Goal: Task Accomplishment & Management: Use online tool/utility

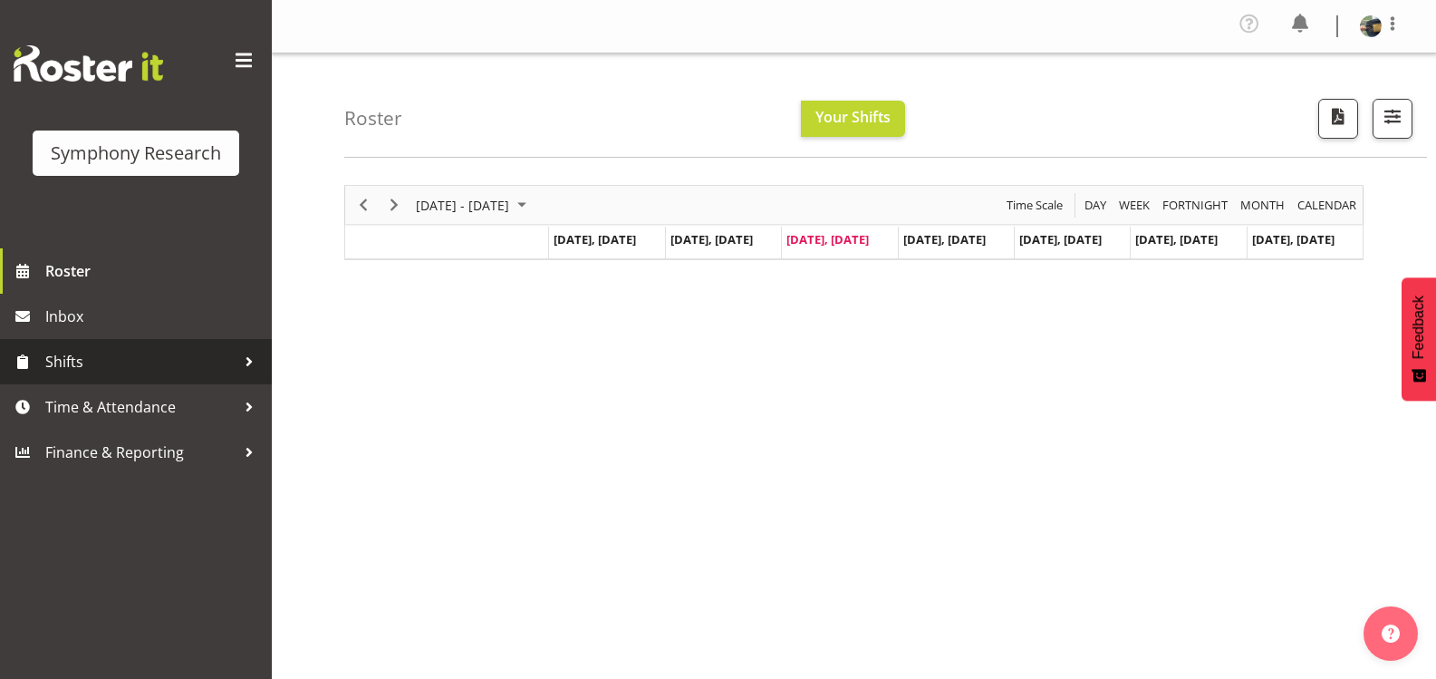
click at [159, 368] on span "Shifts" at bounding box center [140, 361] width 190 height 27
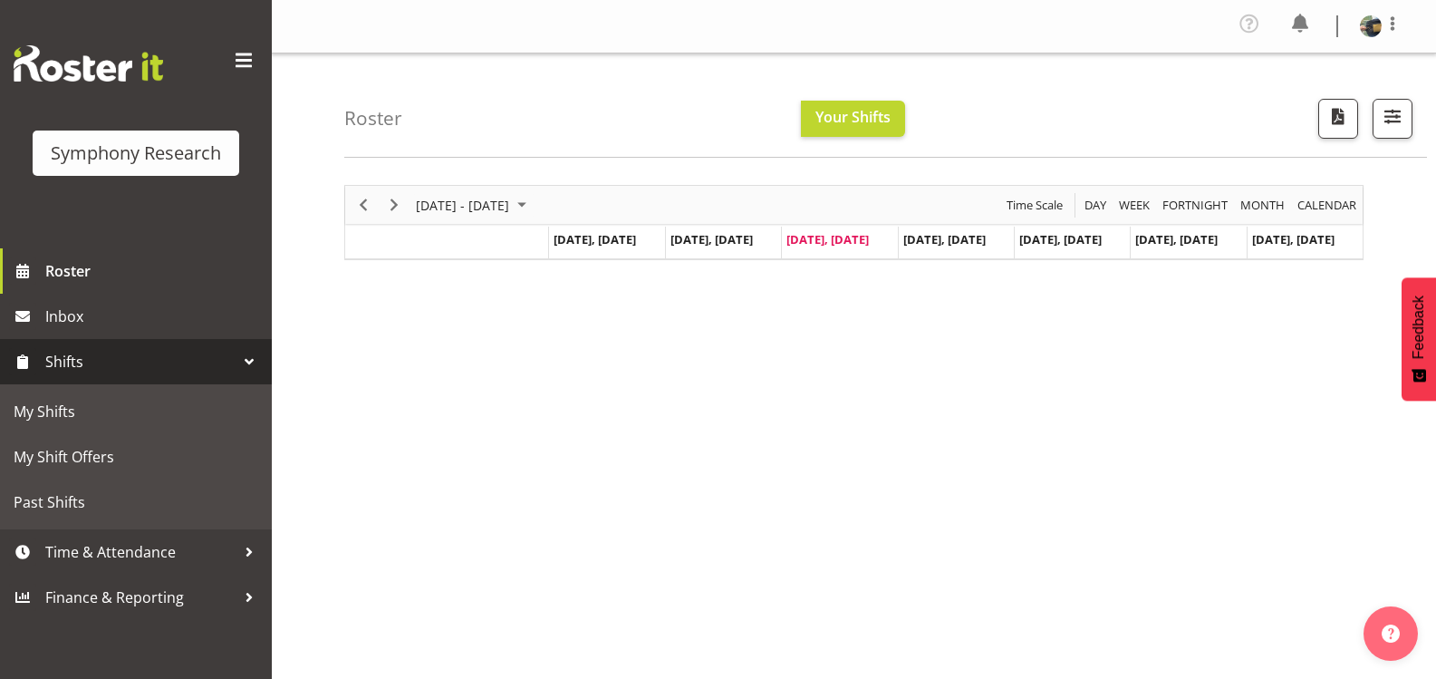
click at [159, 368] on span "Shifts" at bounding box center [140, 361] width 190 height 27
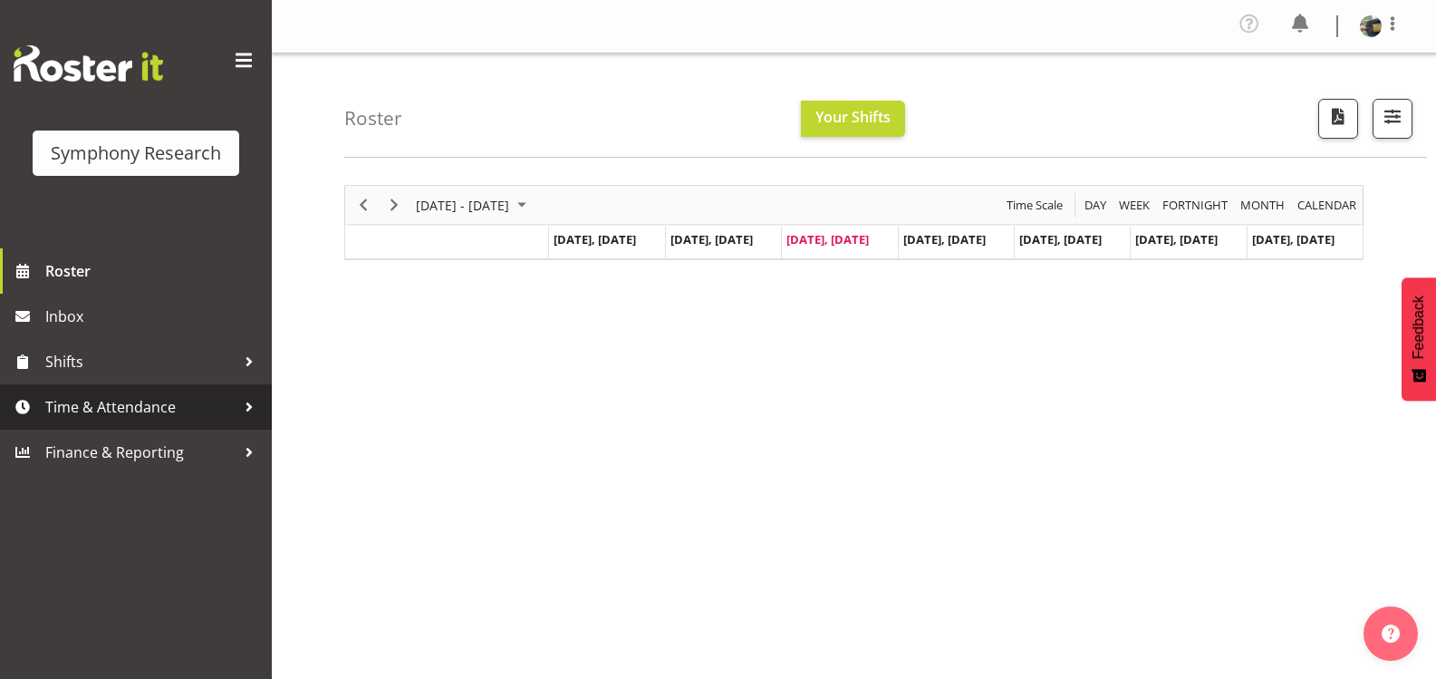
click at [169, 411] on span "Time & Attendance" at bounding box center [140, 406] width 190 height 27
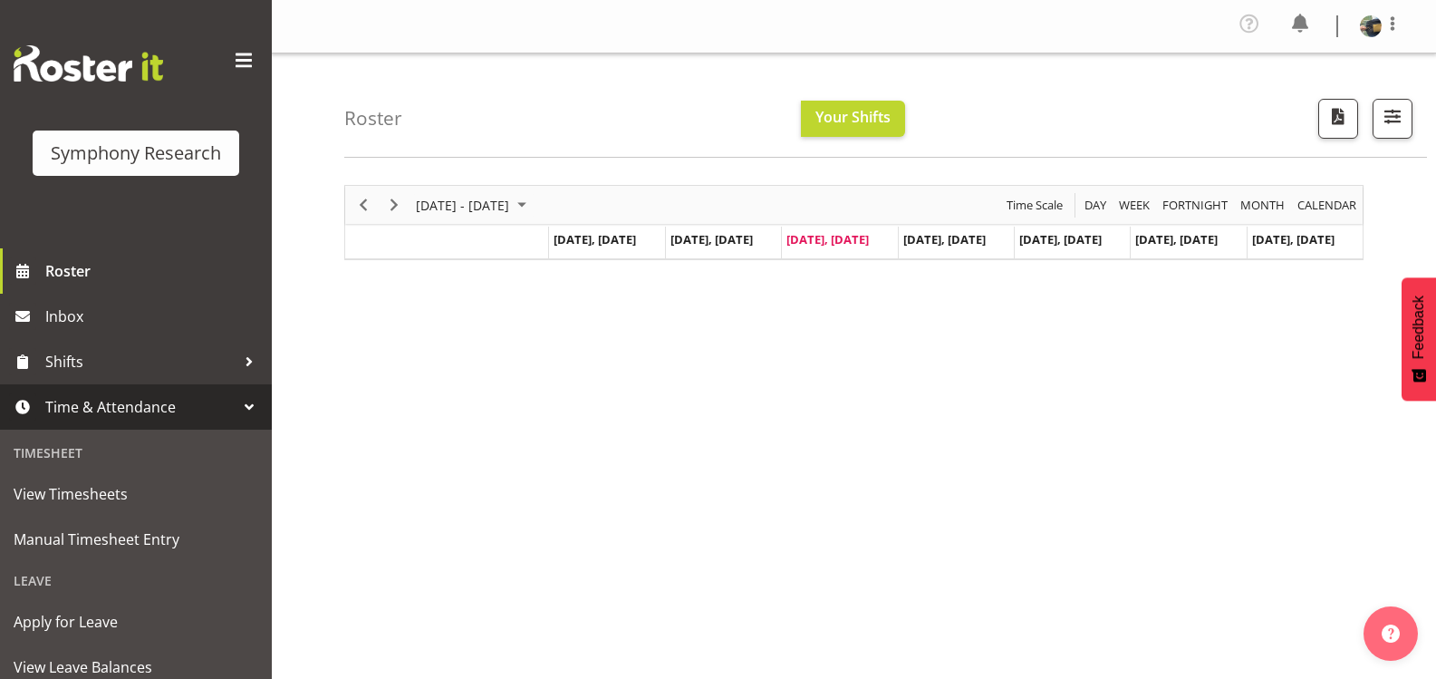
scroll to position [91, 0]
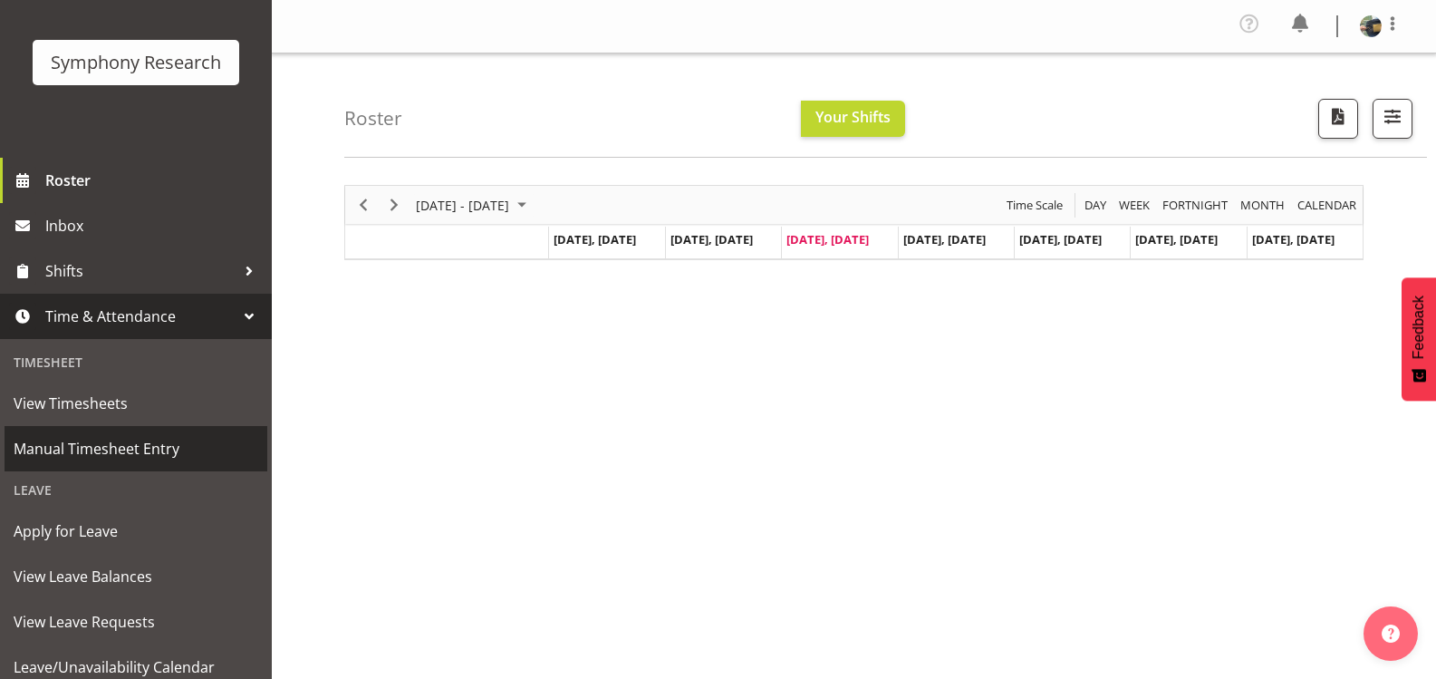
click at [155, 439] on span "Manual Timesheet Entry" at bounding box center [136, 448] width 245 height 27
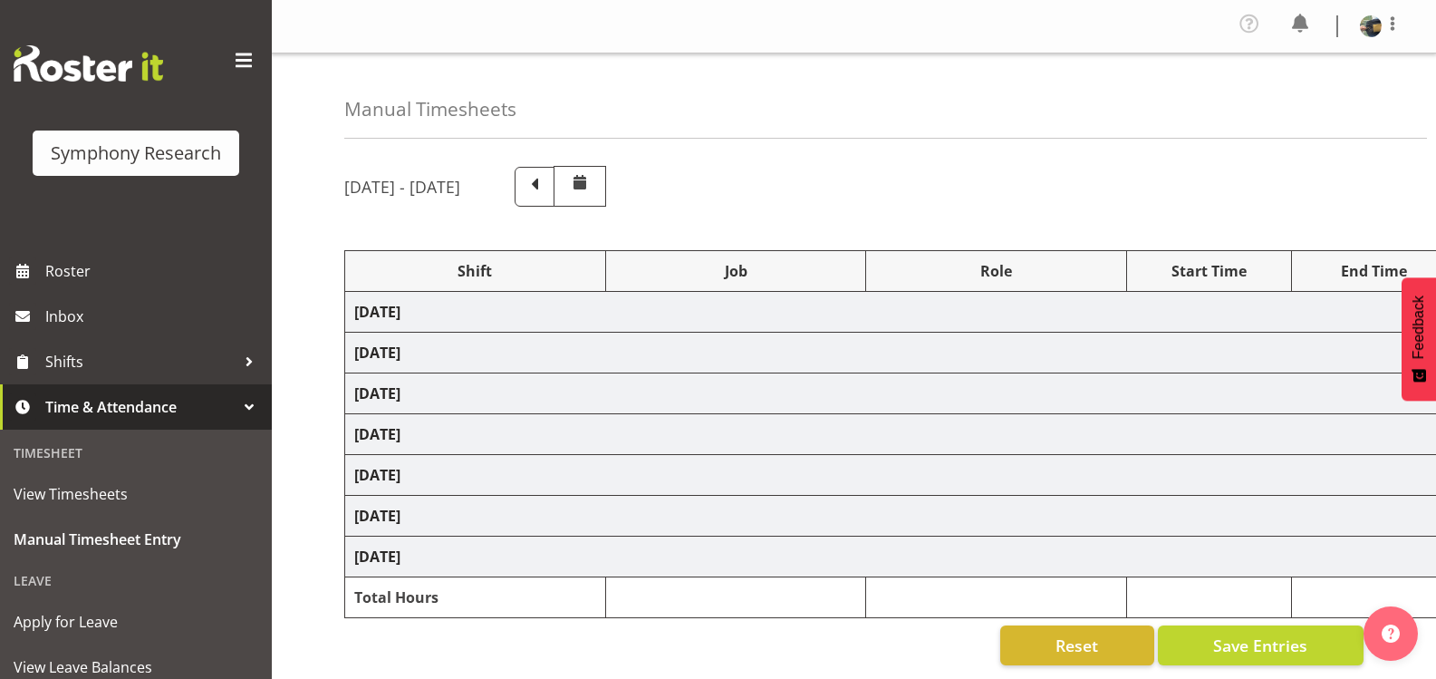
select select "81298"
select select "10587"
select select "47"
select select "81297"
select select "10587"
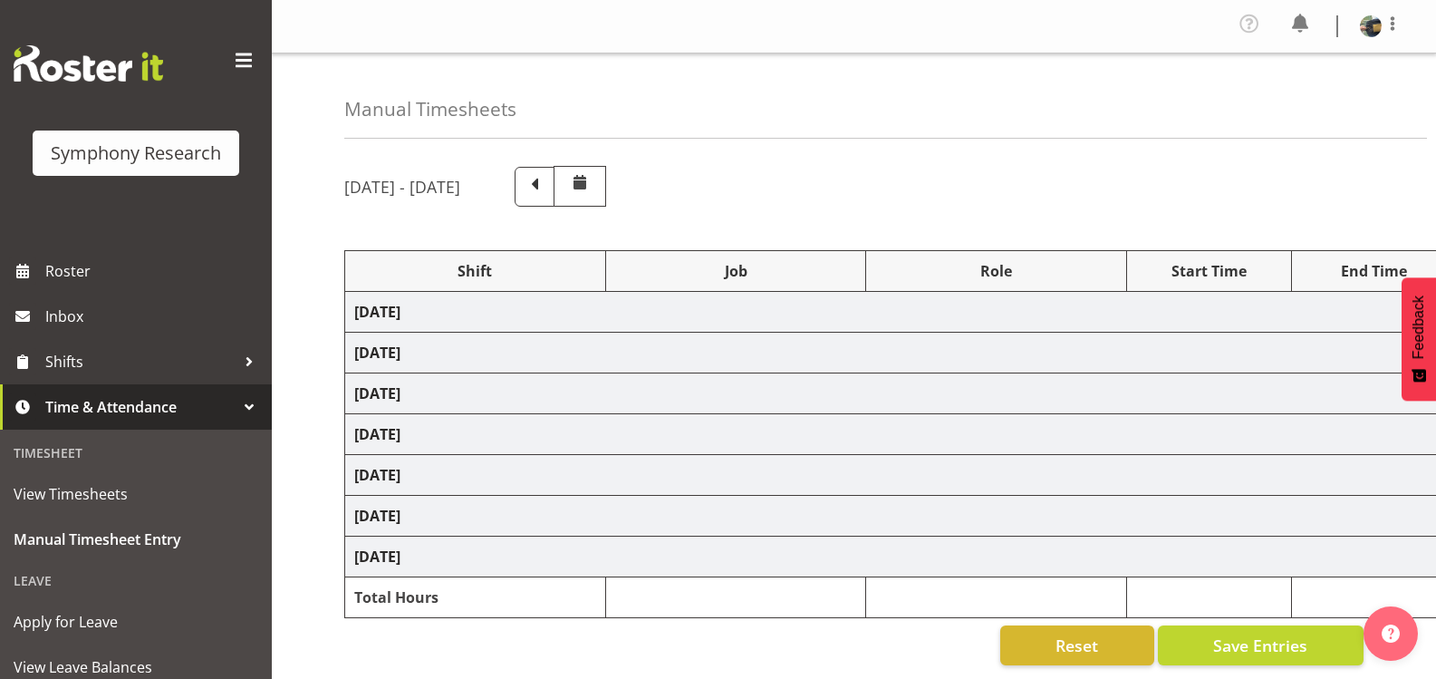
select select "47"
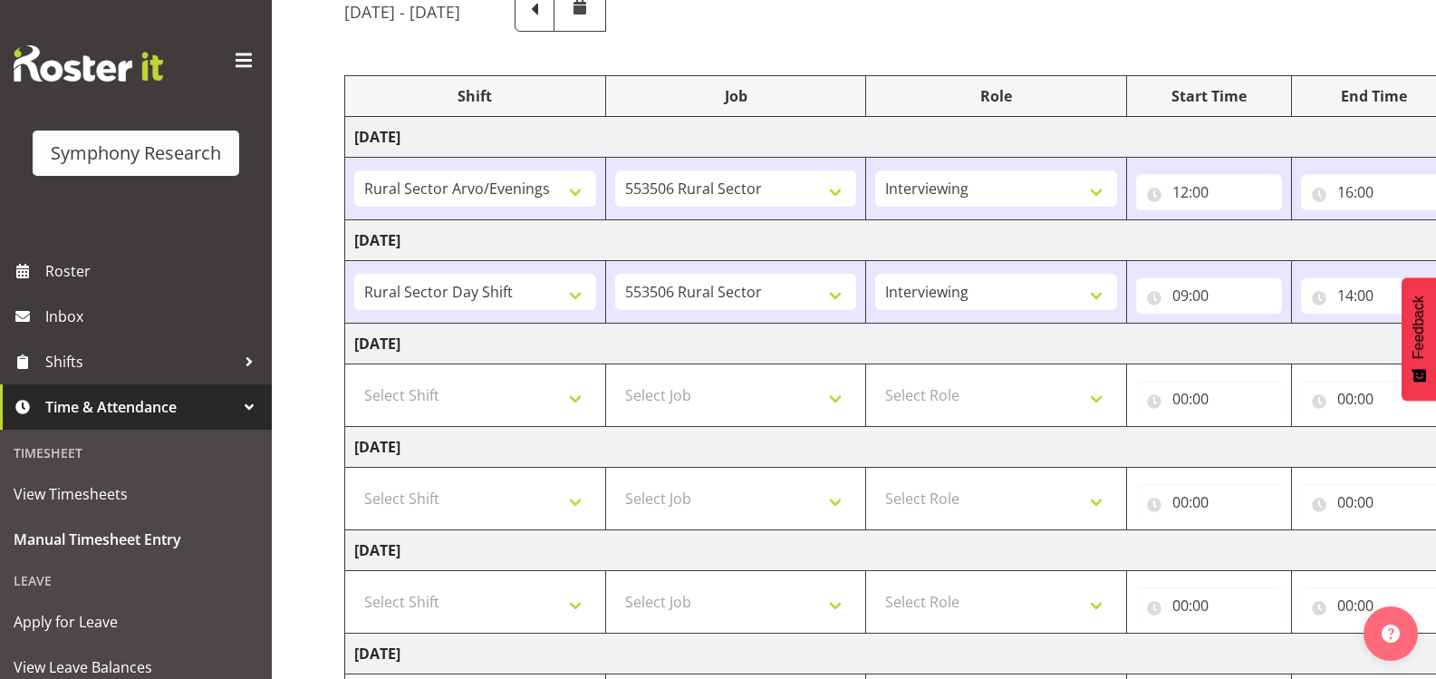
scroll to position [181, 0]
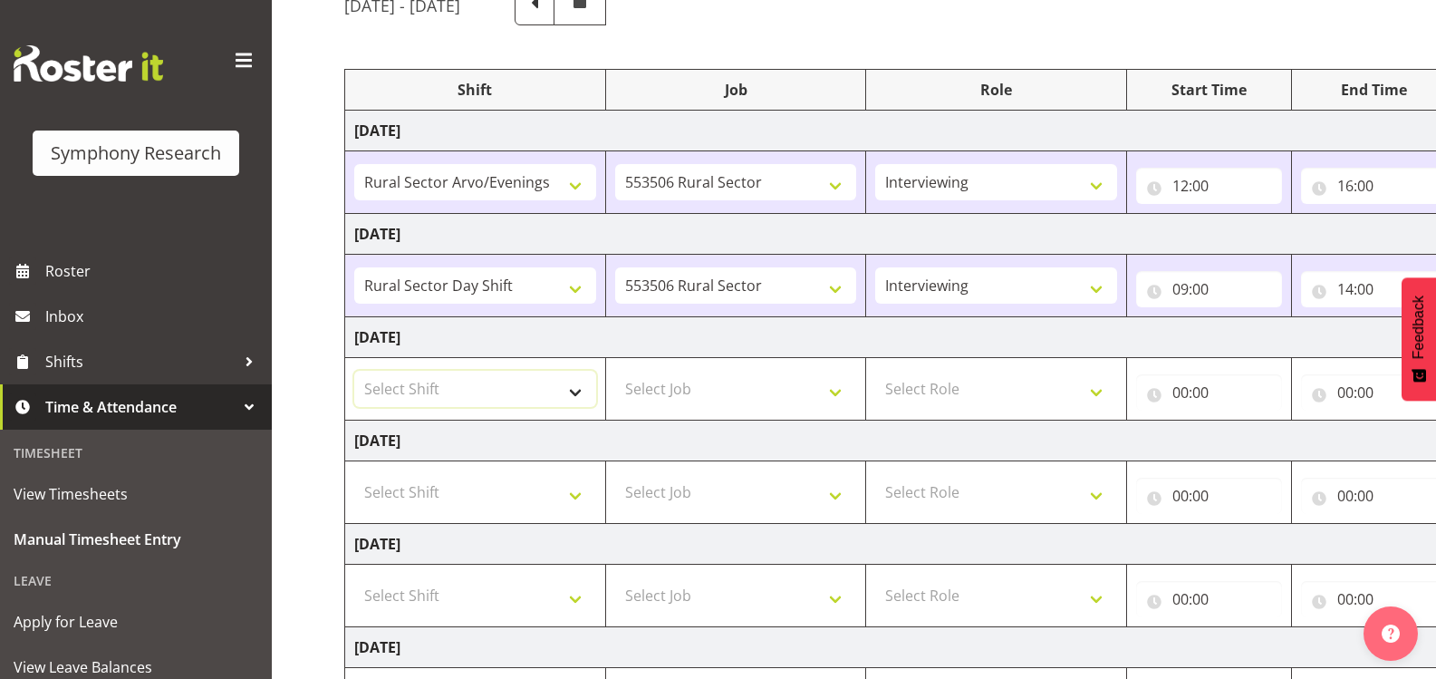
click at [577, 391] on select "Select Shift !!Weekend Residential (Roster IT Shift Label) *Business 9/10am ~ 4…" at bounding box center [475, 389] width 242 height 36
select select "81297"
click at [354, 371] on select "Select Shift !!Weekend Residential (Roster IT Shift Label) *Business 9/10am ~ 4…" at bounding box center [475, 389] width 242 height 36
click at [838, 391] on select "Select Job 550060 IF Admin 553492 World Poll Aus Wave 2 Main 2025 553493 World …" at bounding box center [736, 389] width 242 height 36
select select "10587"
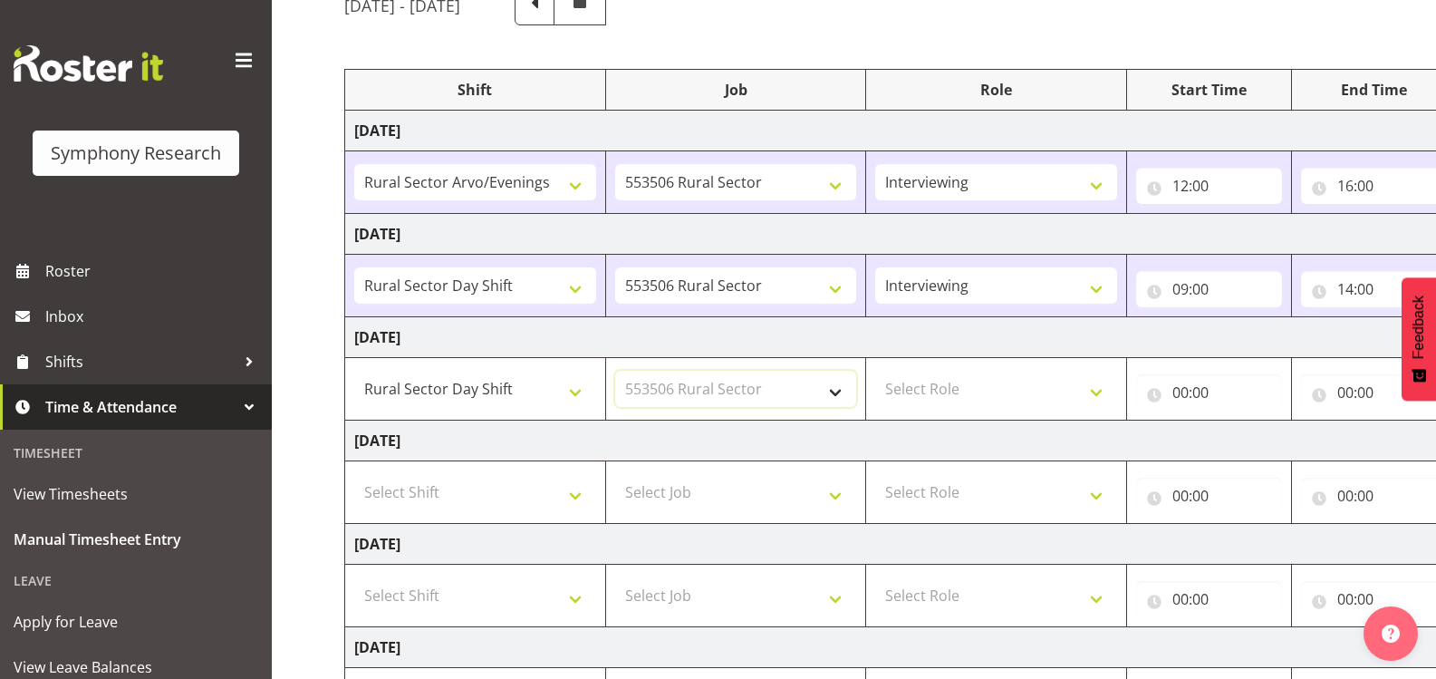
click at [615, 371] on select "Select Job 550060 IF Admin 553492 World Poll Aus Wave 2 Main 2025 553493 World …" at bounding box center [736, 389] width 242 height 36
click at [1084, 381] on select "Select Role Briefing Interviewing" at bounding box center [996, 389] width 242 height 36
select select "47"
click at [875, 371] on select "Select Role Briefing Interviewing" at bounding box center [996, 389] width 242 height 36
click at [1242, 393] on input "00:00" at bounding box center [1209, 392] width 146 height 36
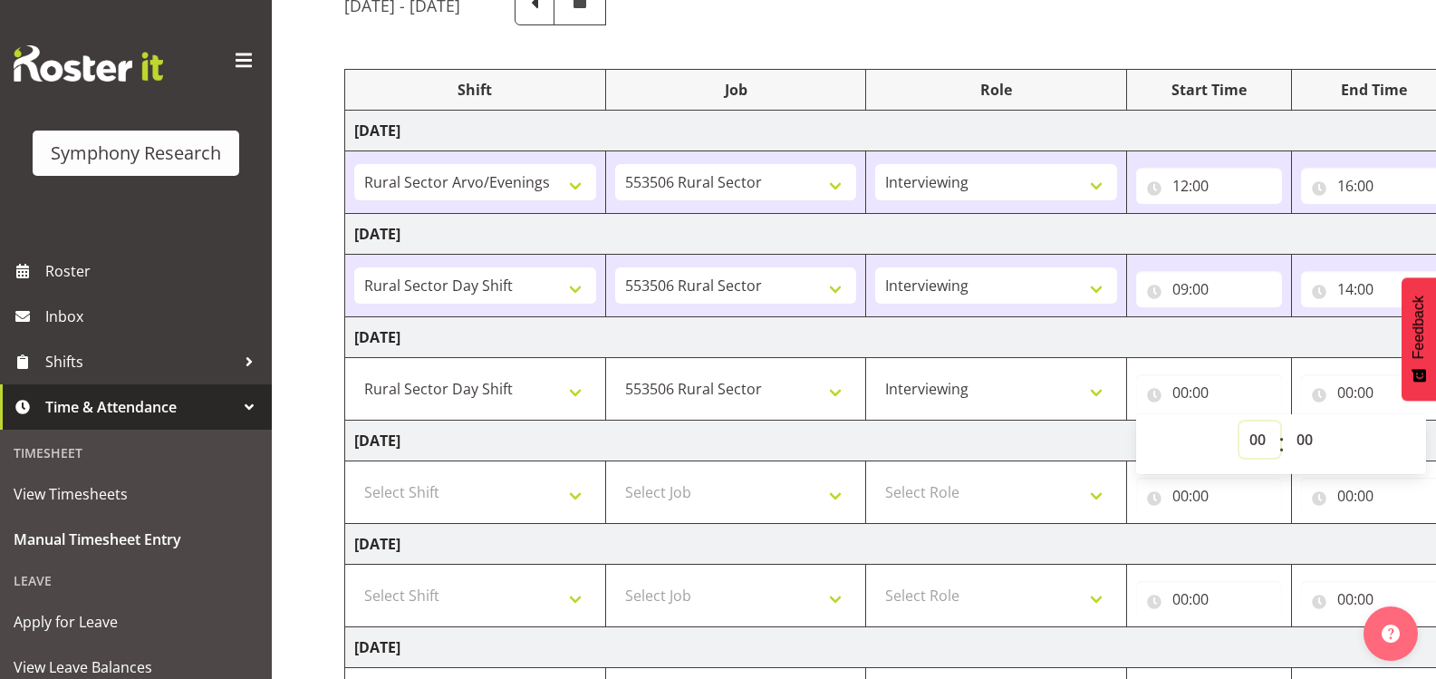
click at [1249, 447] on select "00 01 02 03 04 05 06 07 08 09 10 11 12 13 14 15 16 17 18 19 20 21 22 23" at bounding box center [1259, 439] width 41 height 36
select select "9"
click at [1239, 421] on select "00 01 02 03 04 05 06 07 08 09 10 11 12 13 14 15 16 17 18 19 20 21 22 23" at bounding box center [1259, 439] width 41 height 36
type input "09:00"
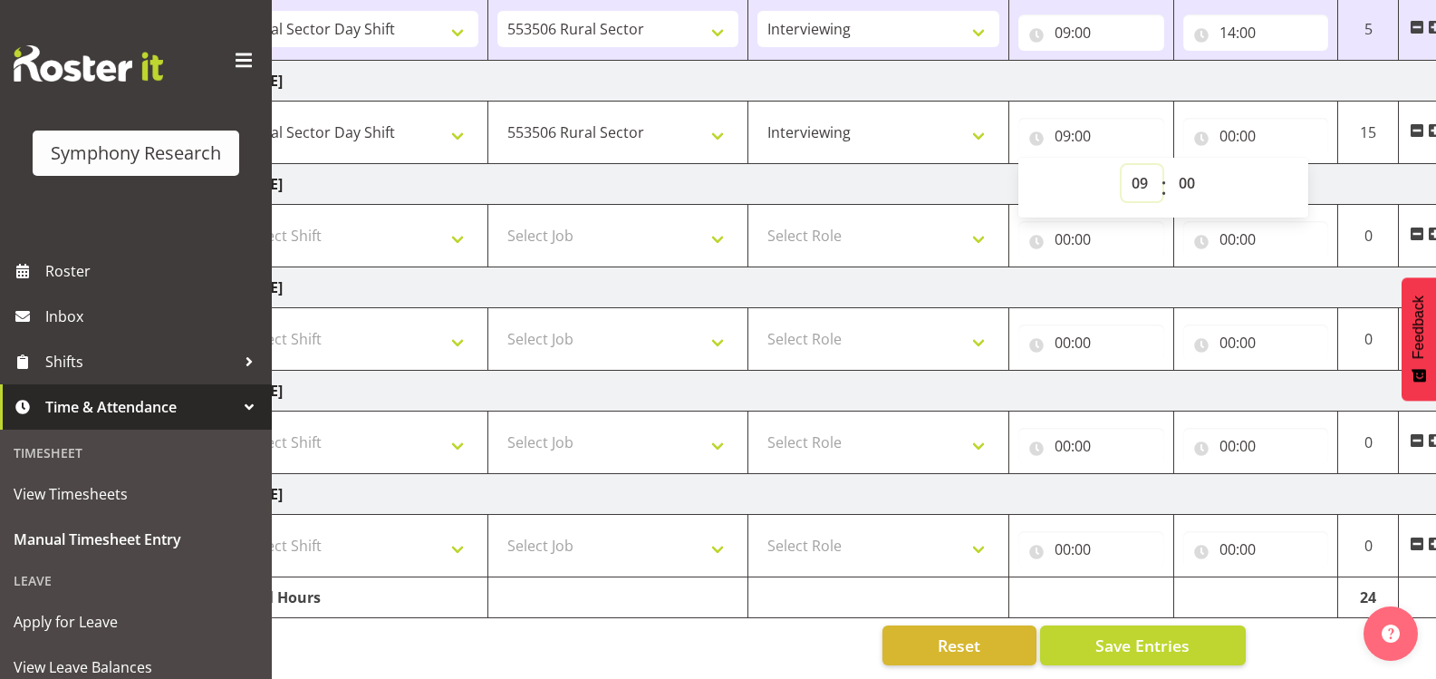
scroll to position [0, 177]
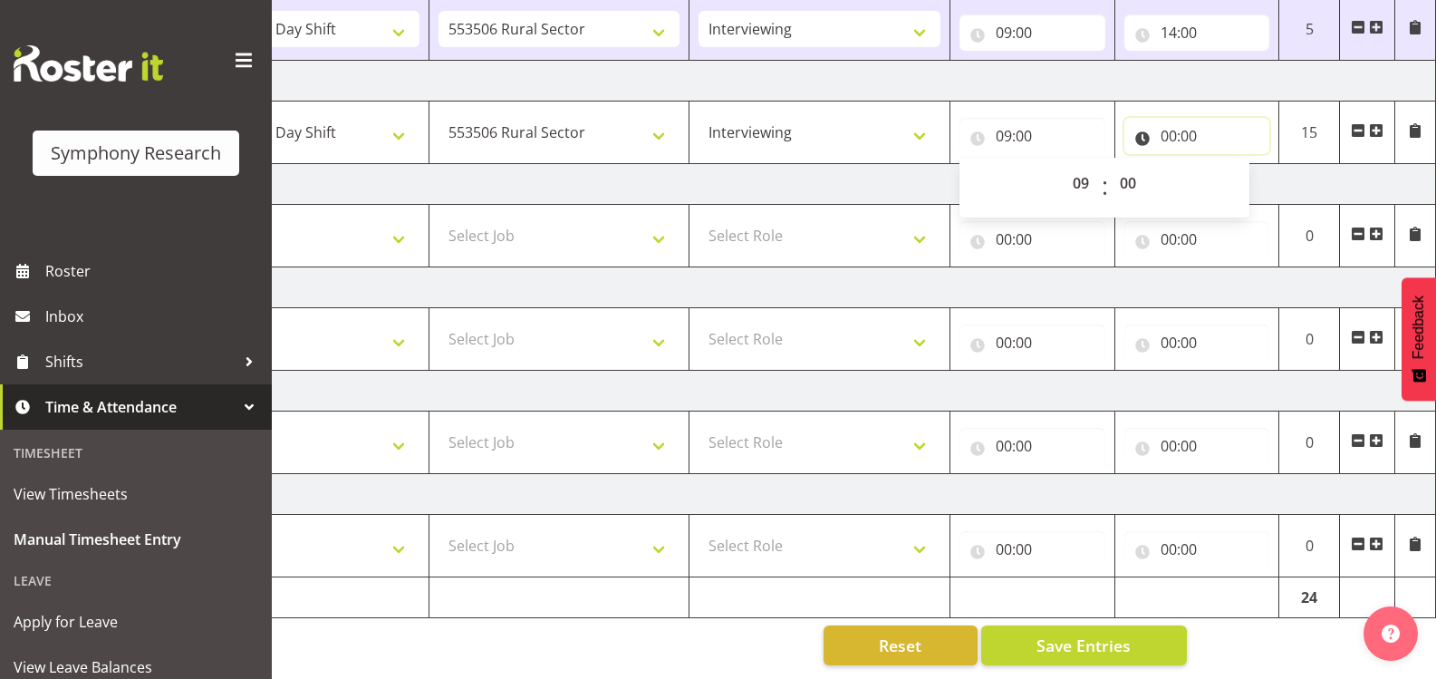
click at [1181, 118] on input "00:00" at bounding box center [1197, 136] width 146 height 36
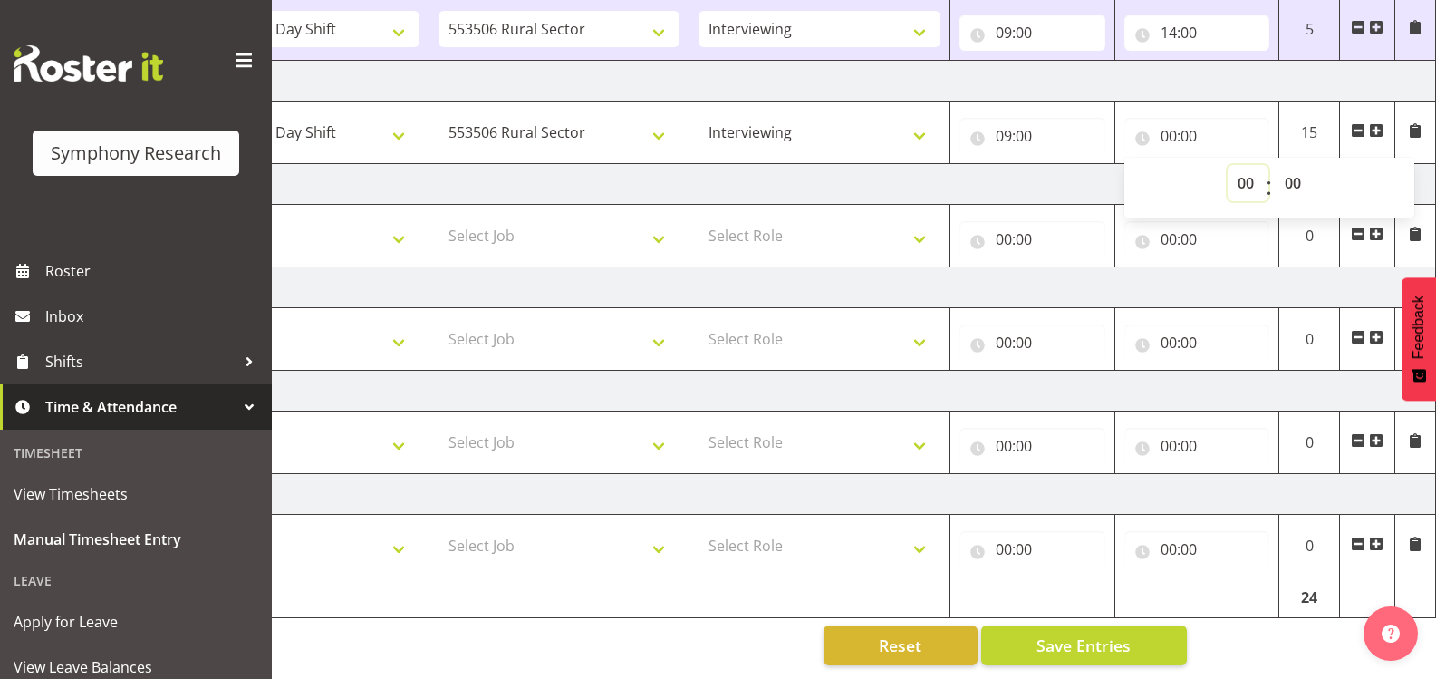
click at [1242, 173] on select "00 01 02 03 04 05 06 07 08 09 10 11 12 13 14 15 16 17 18 19 20 21 22 23" at bounding box center [1248, 183] width 41 height 36
select select "16"
click at [1228, 165] on select "00 01 02 03 04 05 06 07 08 09 10 11 12 13 14 15 16 17 18 19 20 21 22 23" at bounding box center [1248, 183] width 41 height 36
type input "16:00"
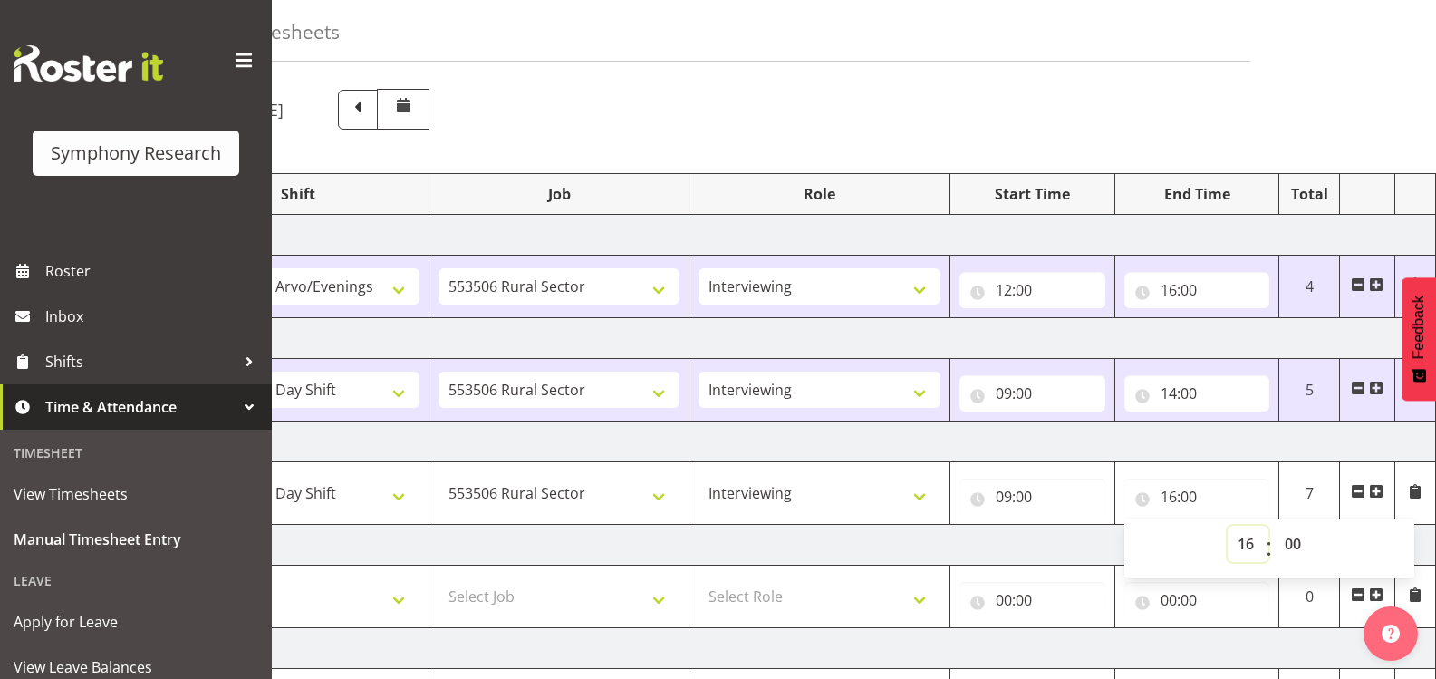
scroll to position [181, 0]
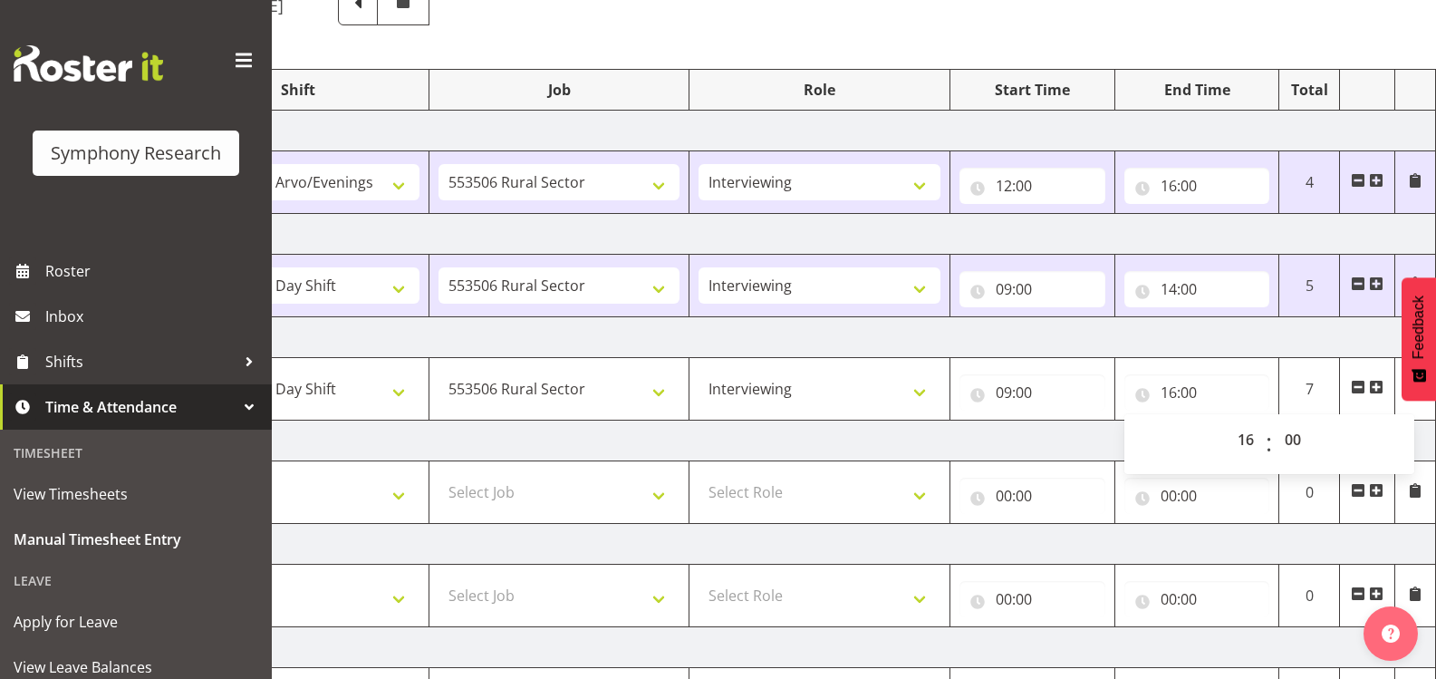
click at [1057, 438] on td "Thursday 4th September 2025" at bounding box center [803, 440] width 1268 height 41
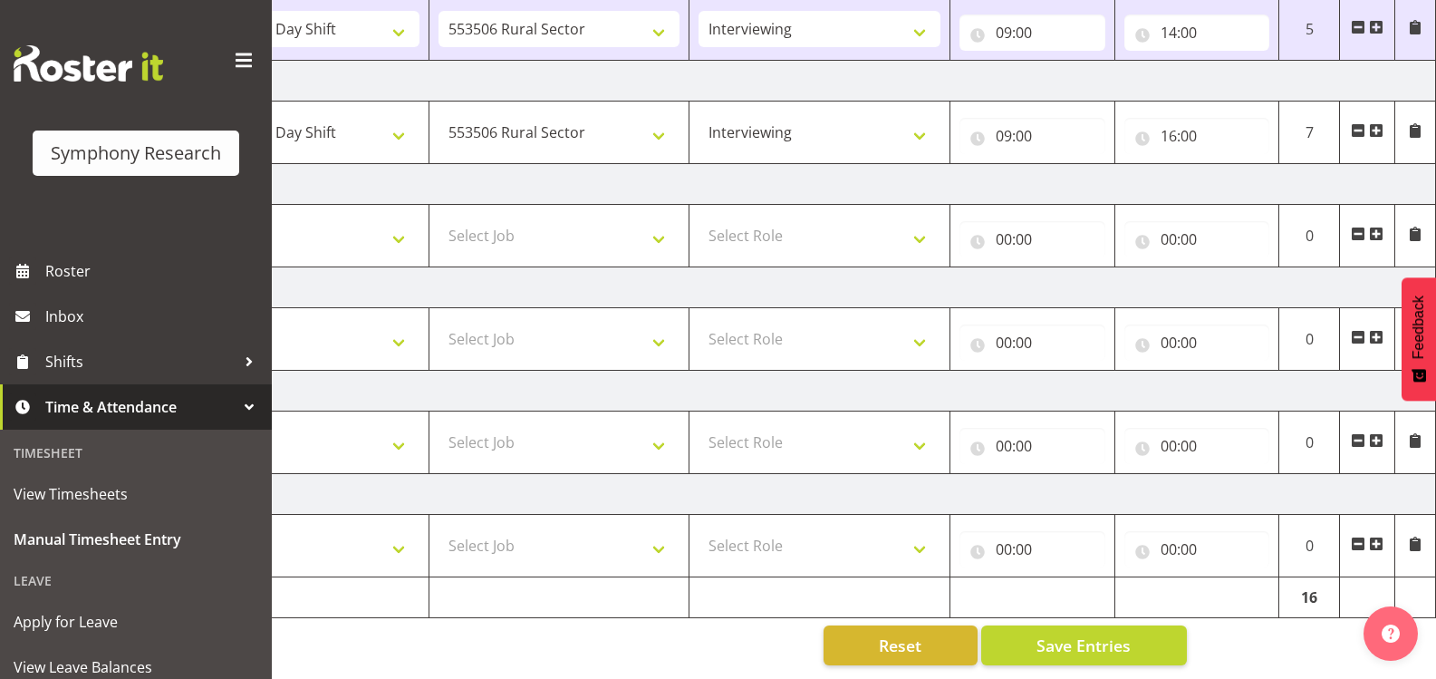
scroll to position [451, 0]
click at [1117, 637] on span "Save Entries" at bounding box center [1084, 645] width 94 height 24
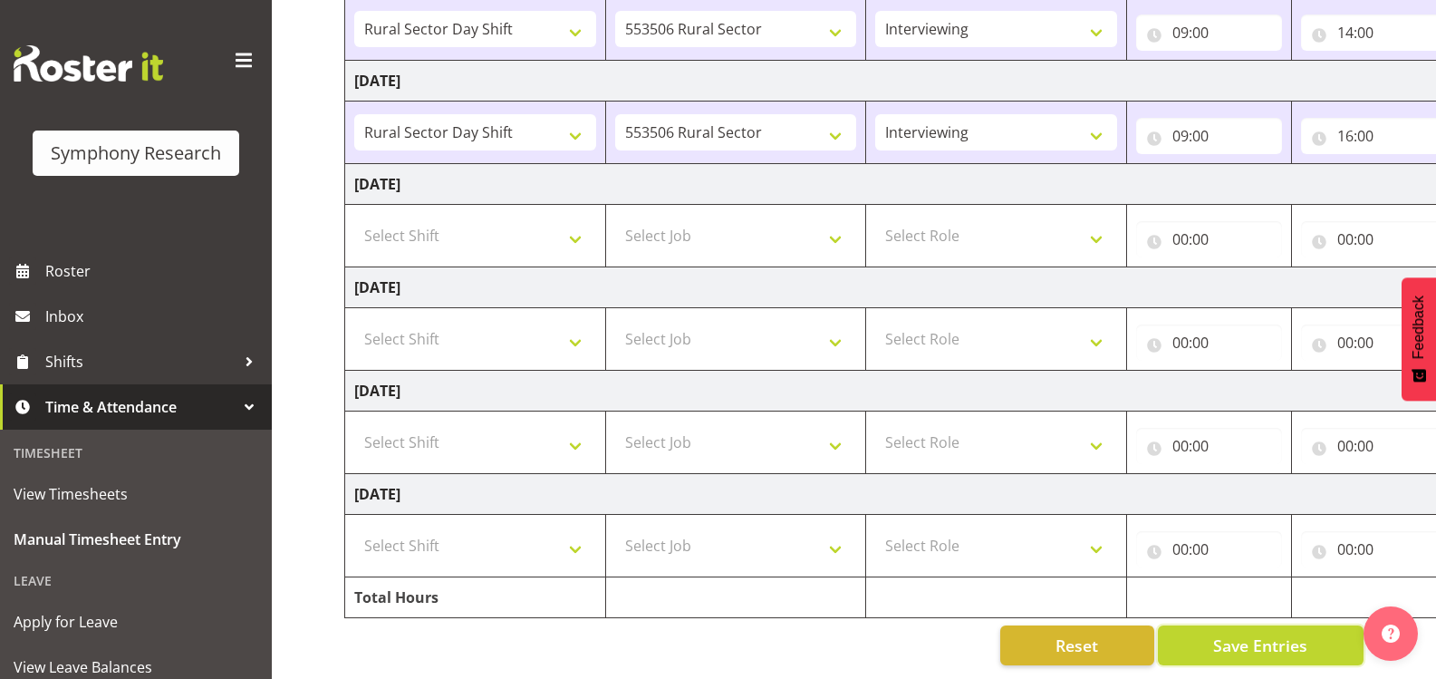
scroll to position [0, 0]
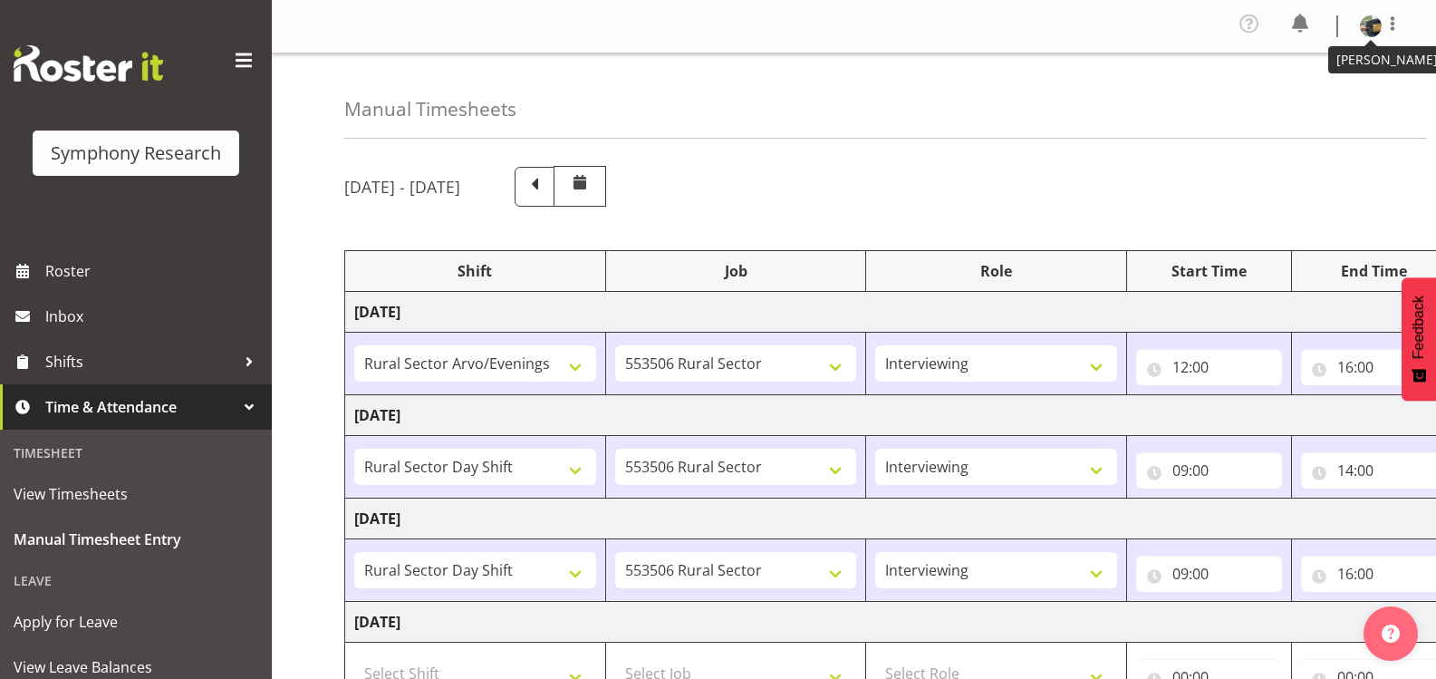
drag, startPoint x: 1371, startPoint y: 16, endPoint x: 1363, endPoint y: 71, distance: 55.0
click at [1371, 17] on img at bounding box center [1371, 26] width 22 height 22
click at [1307, 108] on link "Log Out" at bounding box center [1317, 99] width 174 height 33
